Goal: Download file/media

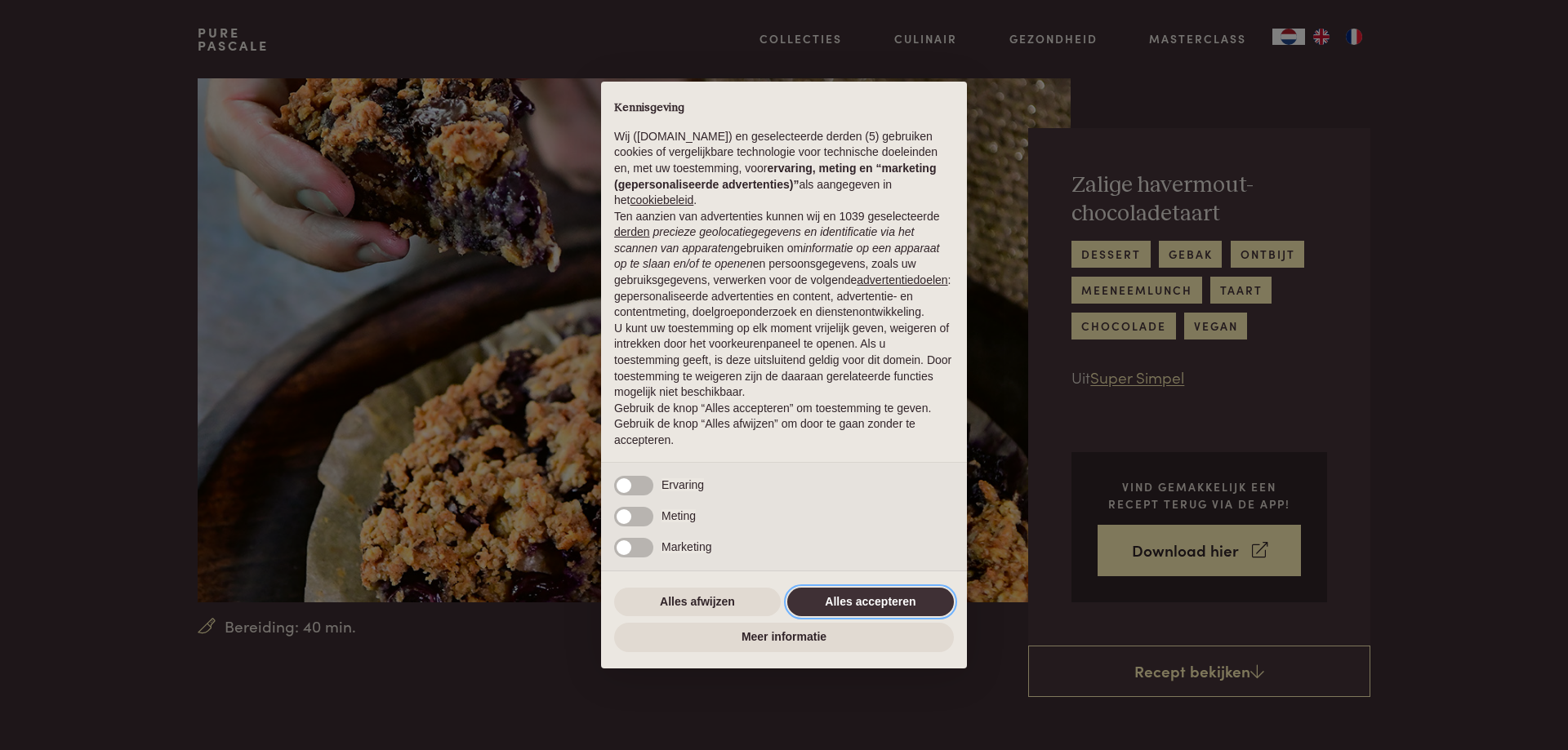
click at [856, 595] on button "Alles accepteren" at bounding box center [870, 602] width 166 height 29
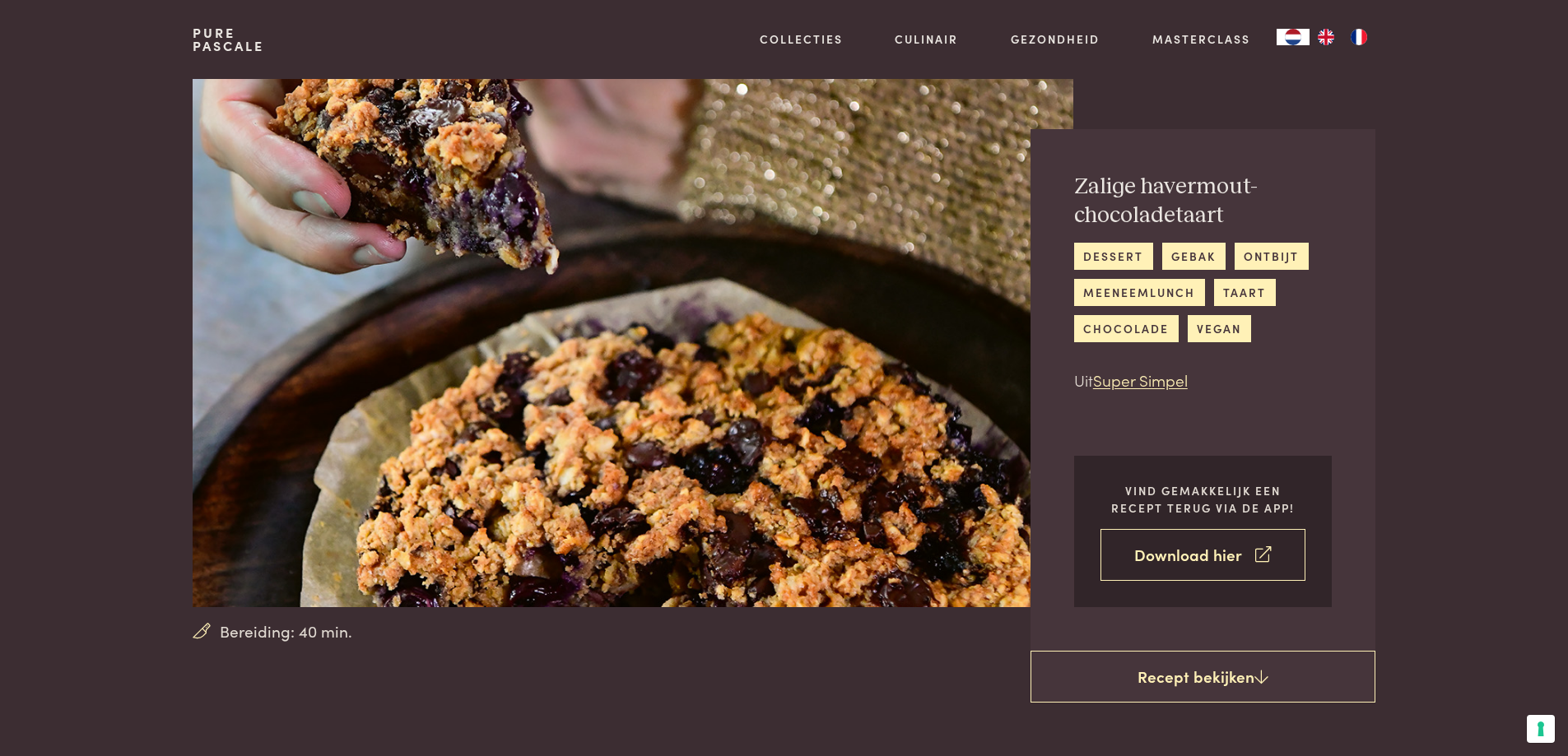
click at [1237, 556] on link "Download hier" at bounding box center [1203, 554] width 205 height 52
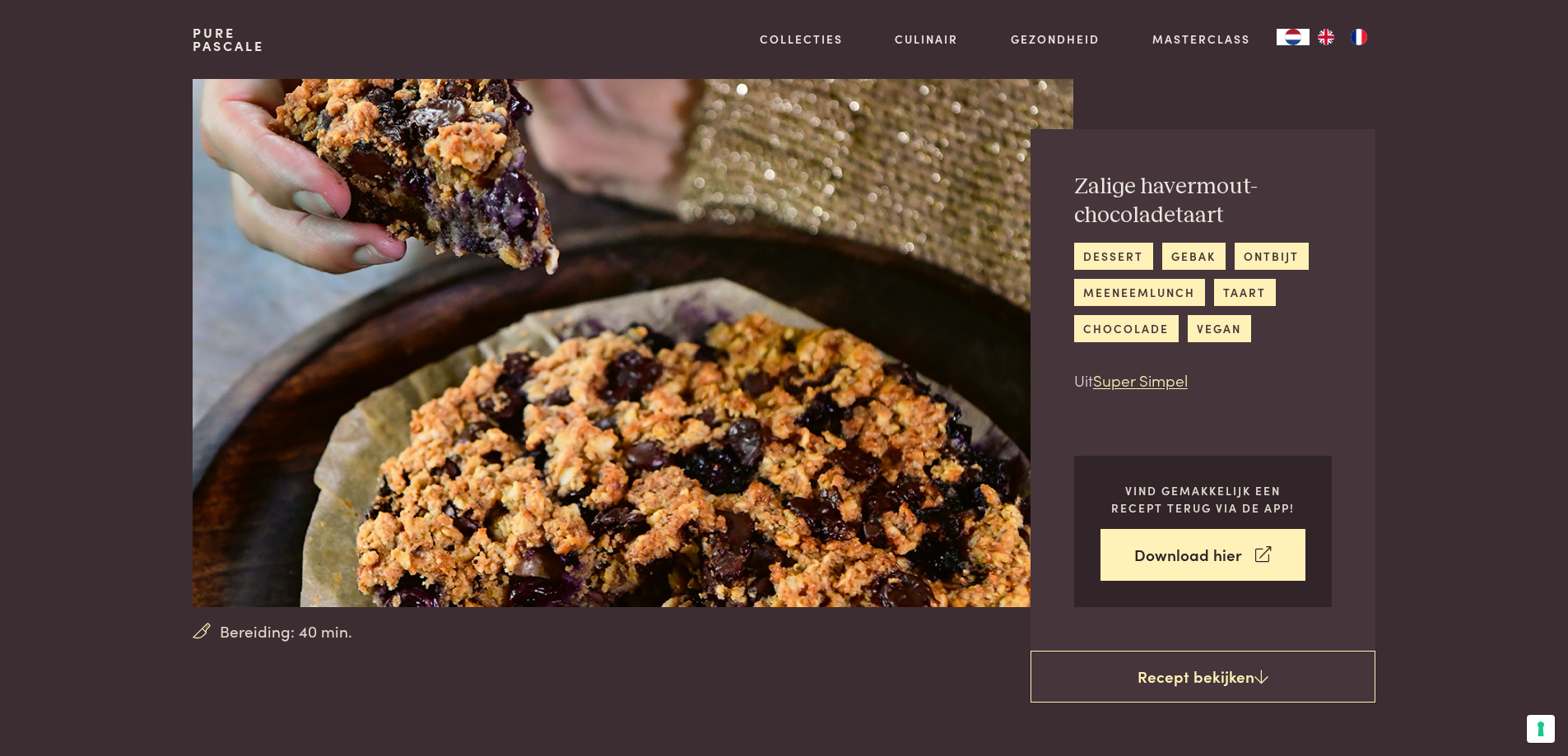
click at [954, 646] on div "Bereiding: 40 min." at bounding box center [632, 365] width 880 height 574
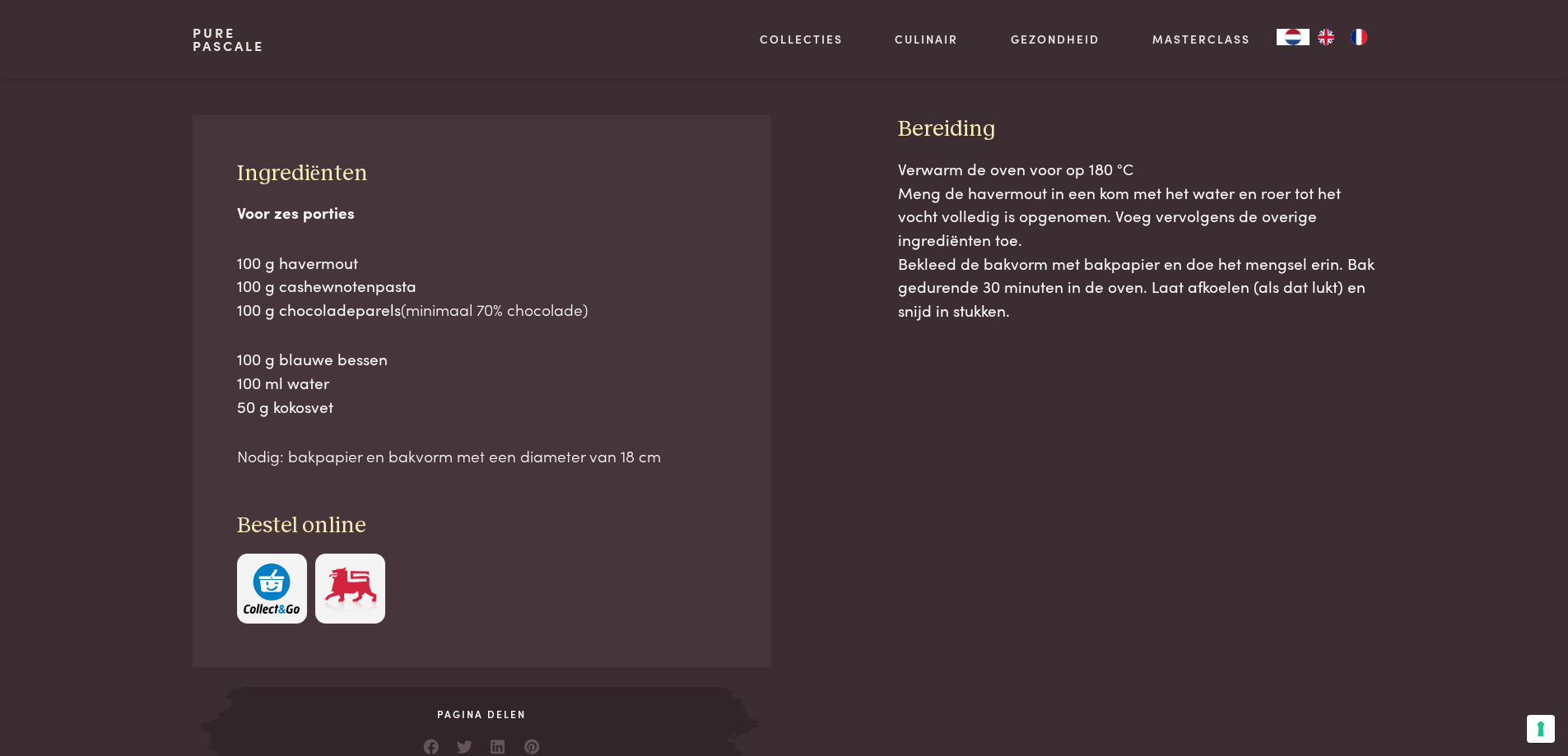
scroll to position [659, 0]
